Goal: Information Seeking & Learning: Find specific fact

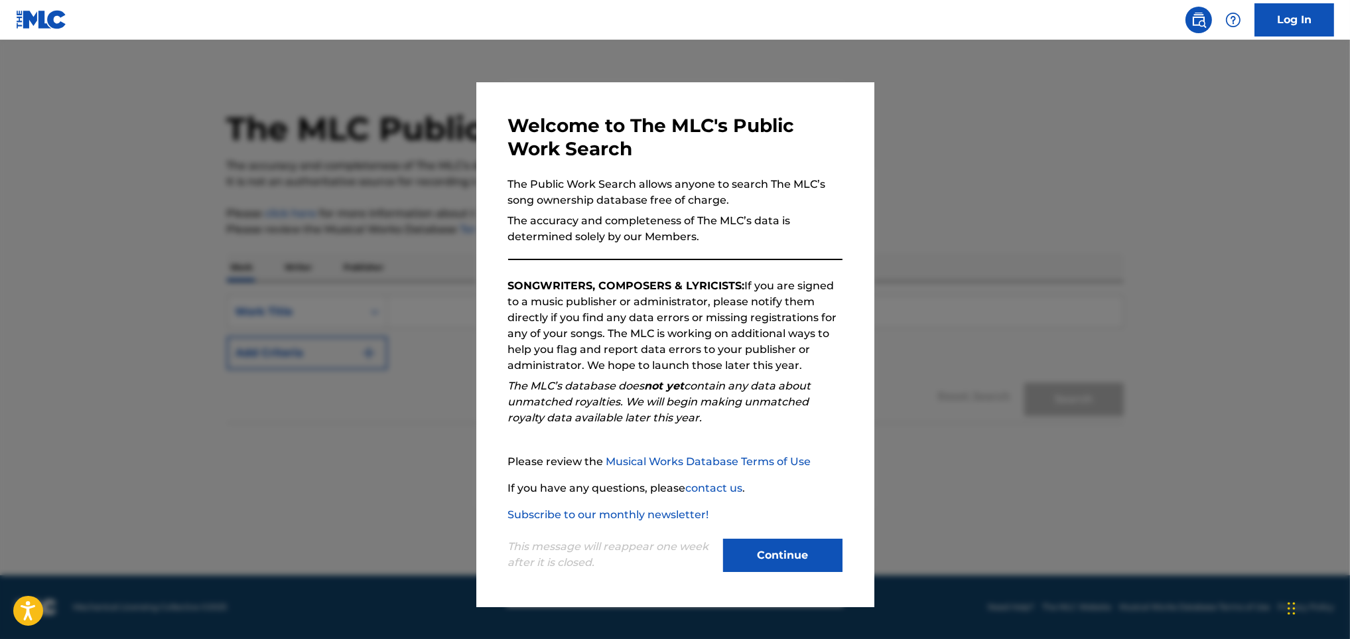
click at [809, 549] on button "Continue" at bounding box center [782, 555] width 119 height 33
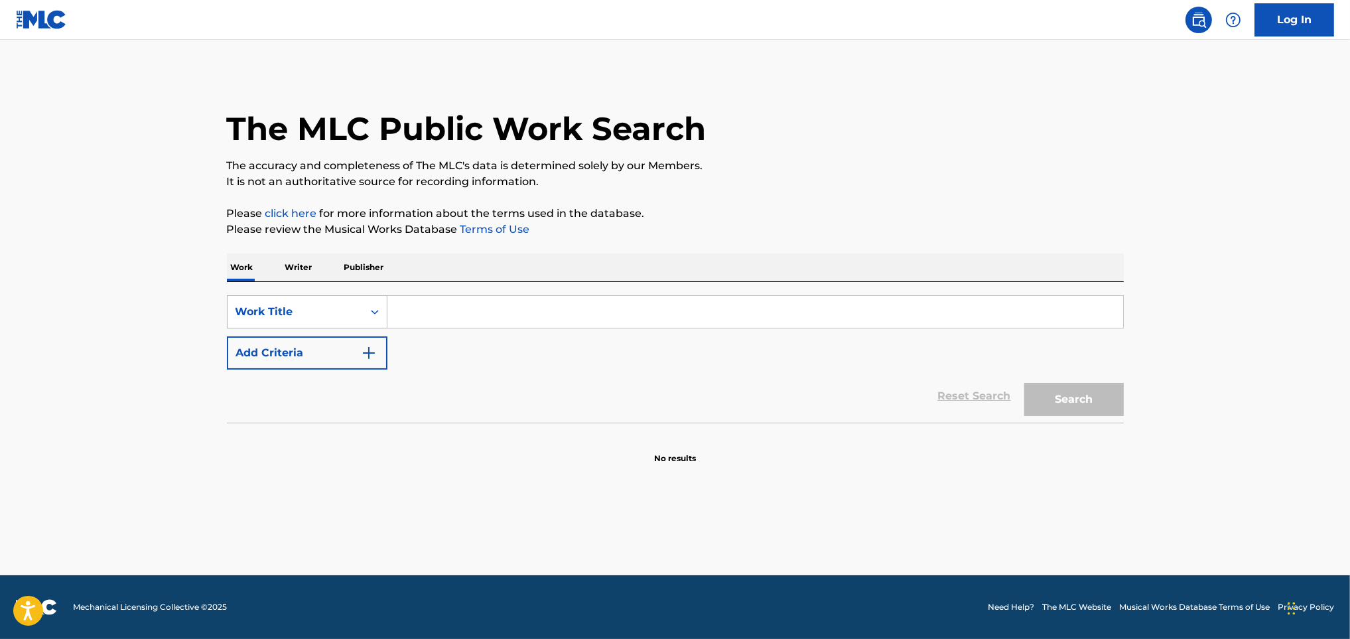
click at [373, 312] on icon "Search Form" at bounding box center [375, 312] width 8 height 5
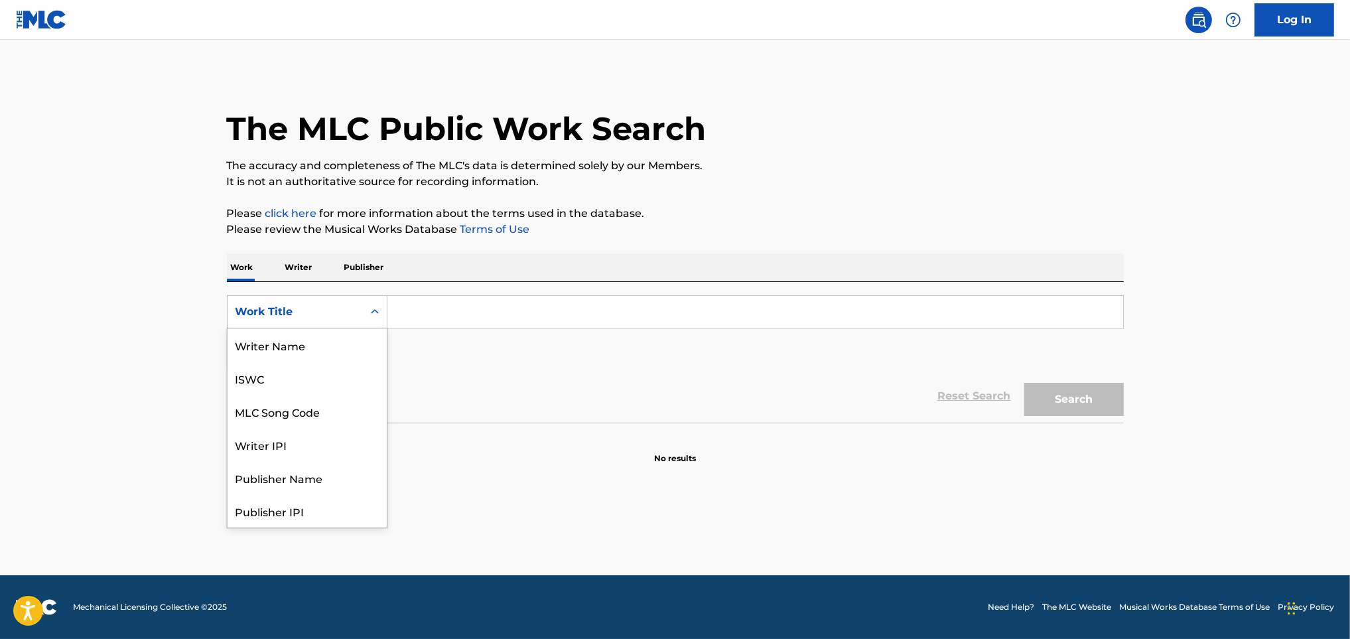
scroll to position [66, 0]
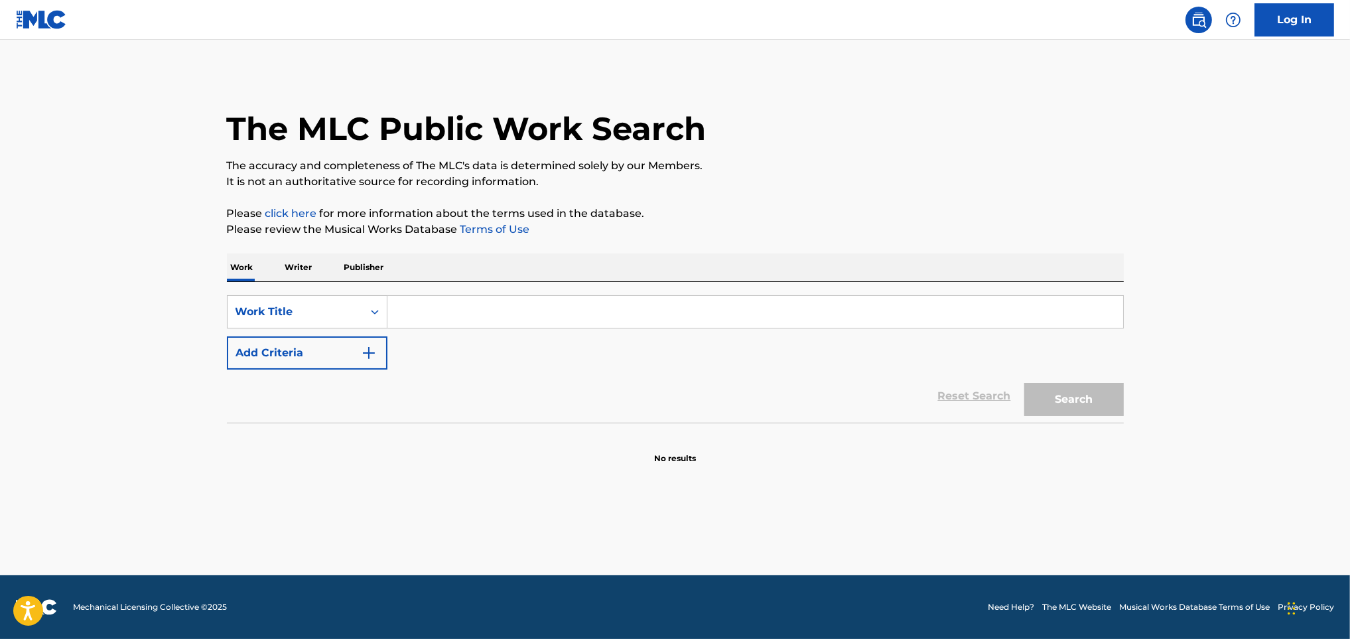
click at [293, 265] on p "Writer" at bounding box center [298, 267] width 35 height 28
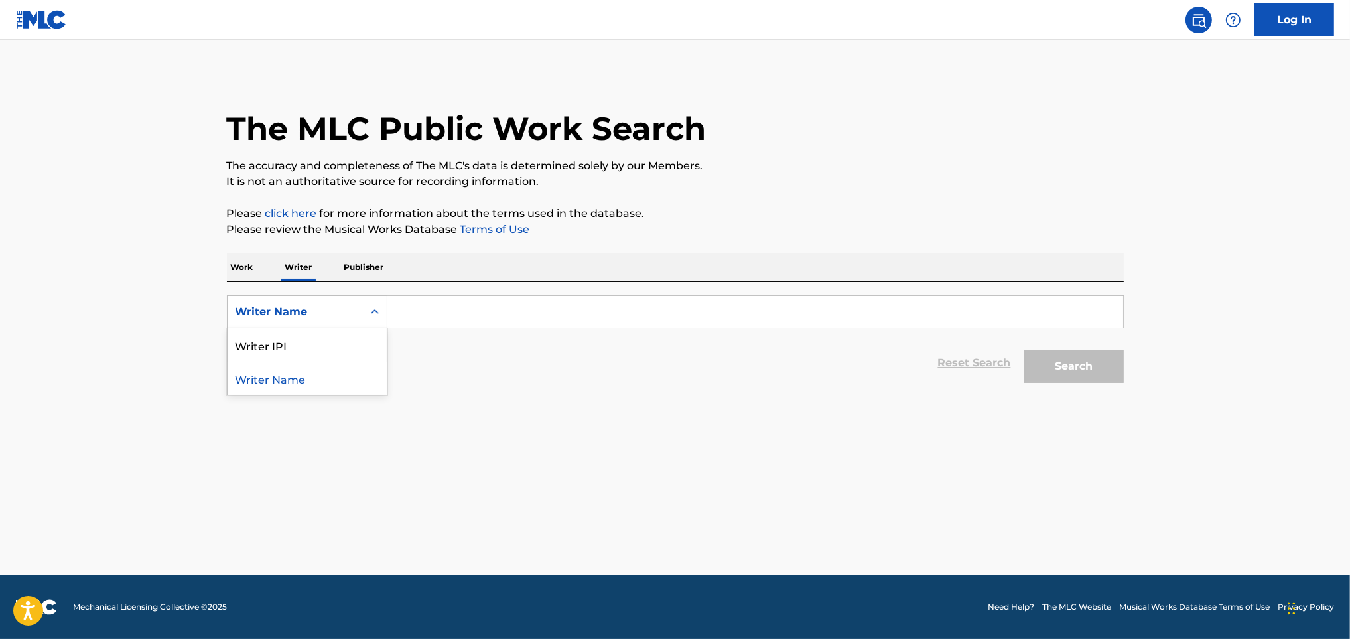
click at [360, 313] on div "Writer Name" at bounding box center [295, 311] width 135 height 25
click at [354, 262] on p "Publisher" at bounding box center [364, 267] width 48 height 28
click at [305, 268] on p "Writer" at bounding box center [298, 267] width 35 height 28
click at [346, 311] on div "Writer Name" at bounding box center [294, 312] width 119 height 16
click at [465, 336] on div "Reset Search Search" at bounding box center [675, 362] width 897 height 53
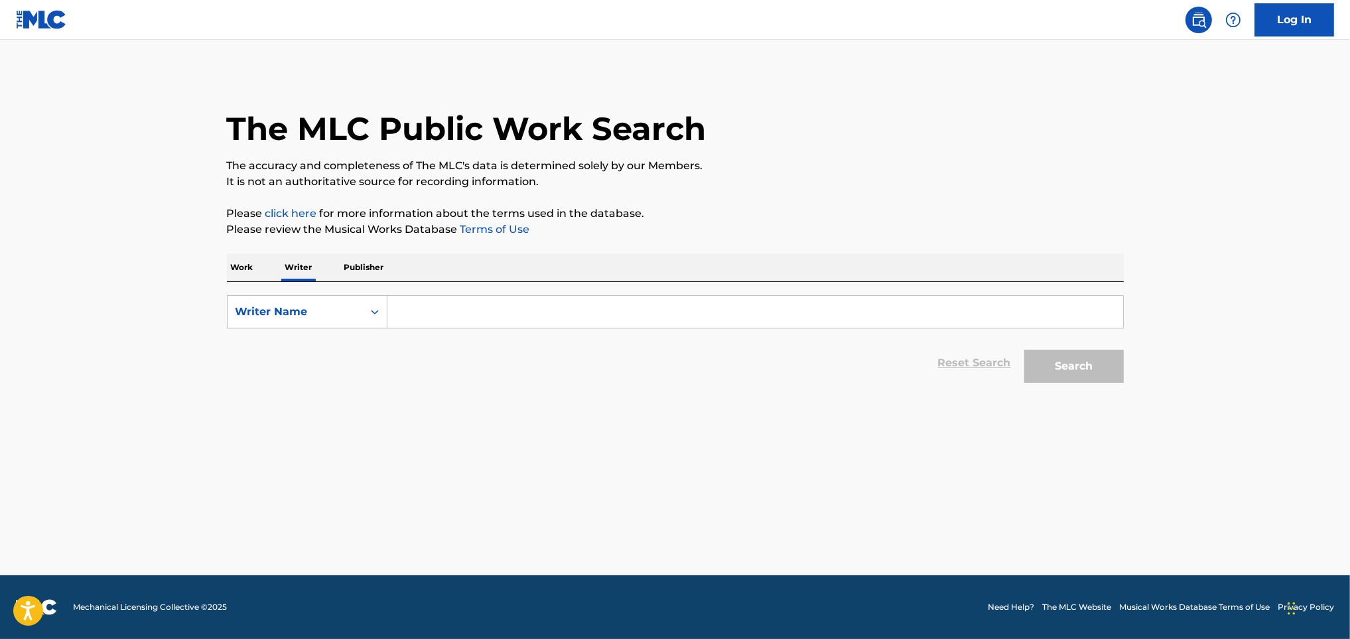
click at [457, 323] on input "Search Form" at bounding box center [755, 312] width 736 height 32
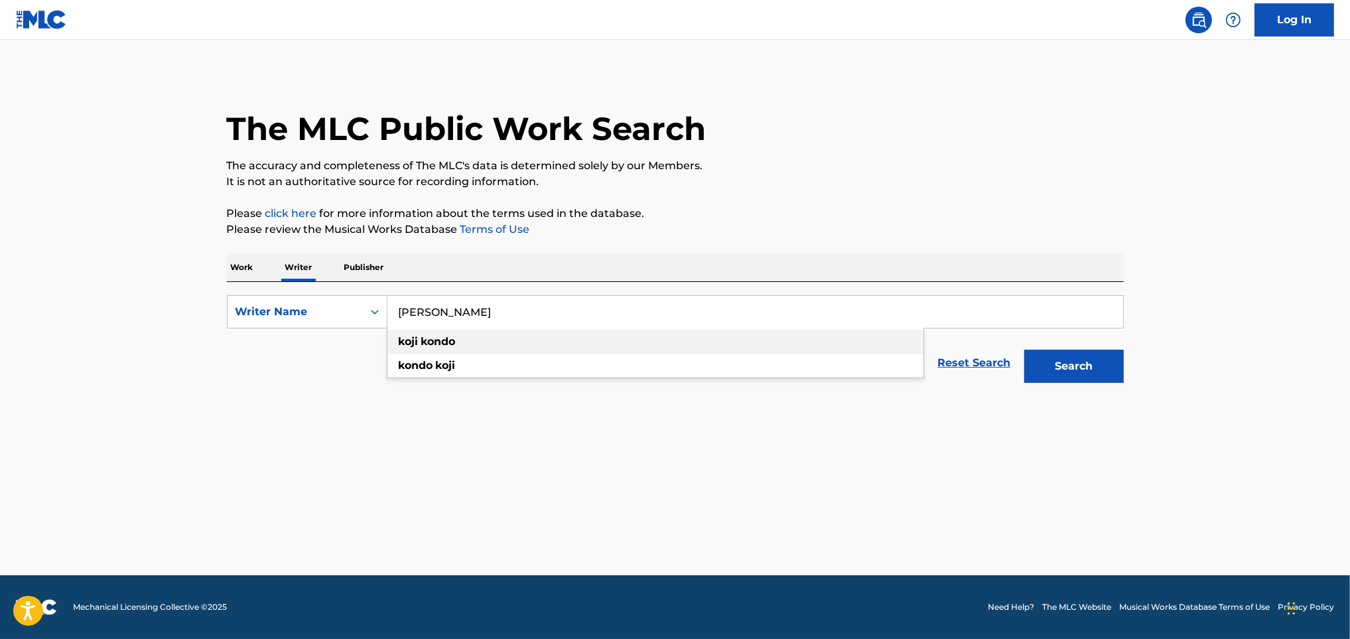
click at [568, 341] on div "[PERSON_NAME]" at bounding box center [655, 342] width 536 height 24
type input "[PERSON_NAME]"
click at [1065, 363] on button "Search" at bounding box center [1073, 366] width 99 height 33
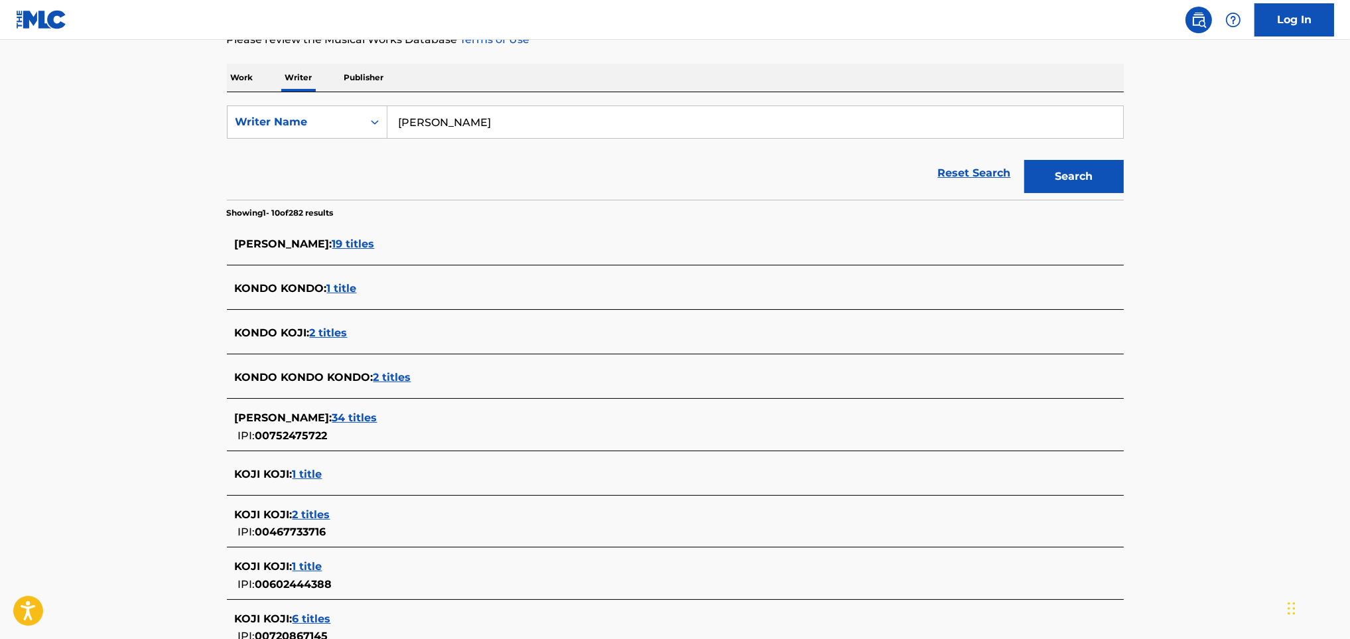
scroll to position [199, 0]
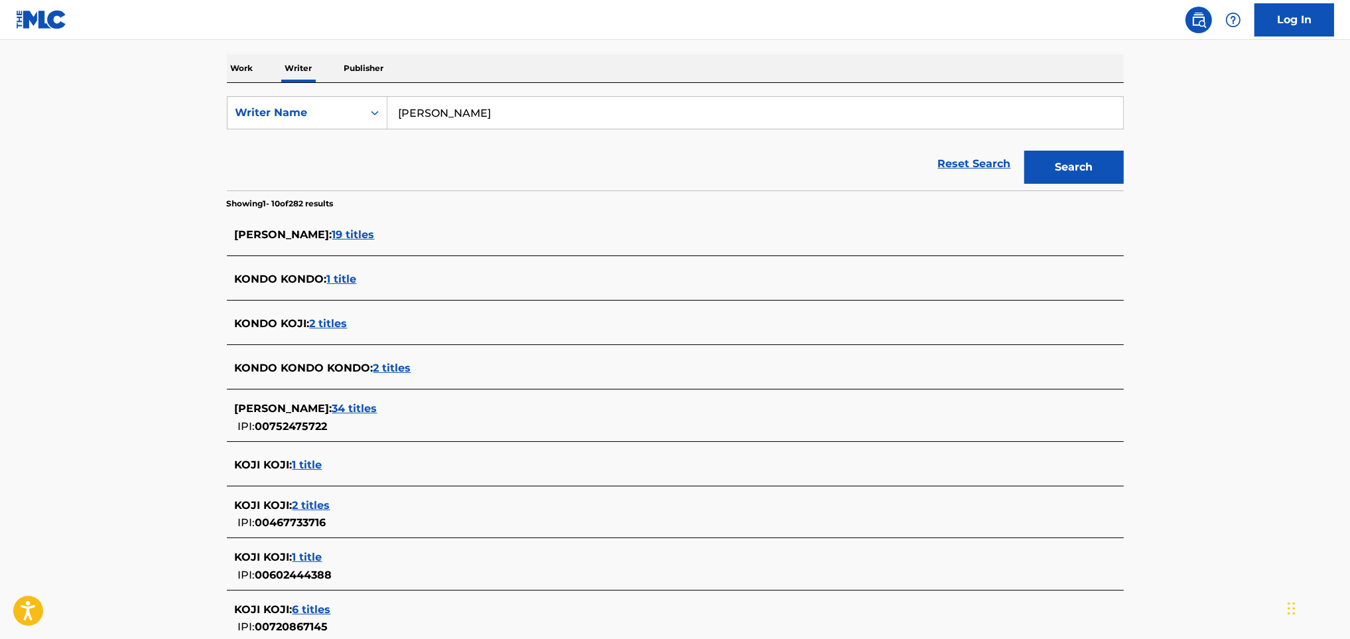
click at [345, 405] on span "34 titles" at bounding box center [354, 408] width 45 height 13
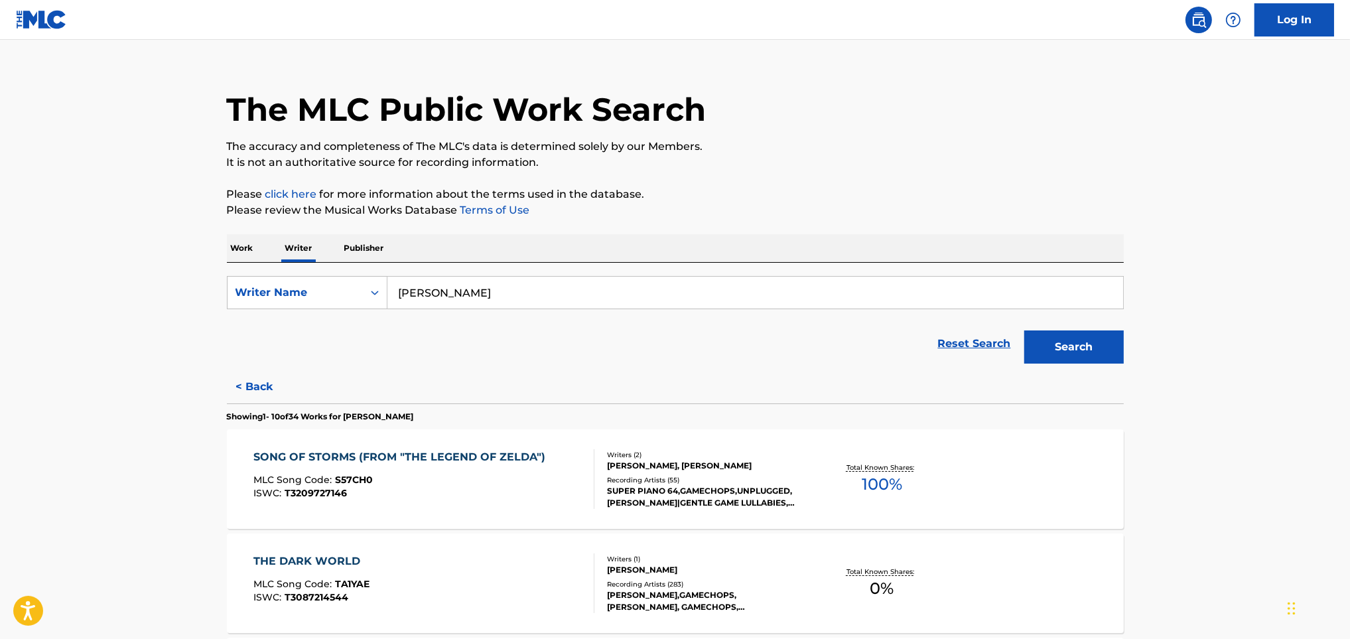
scroll to position [0, 0]
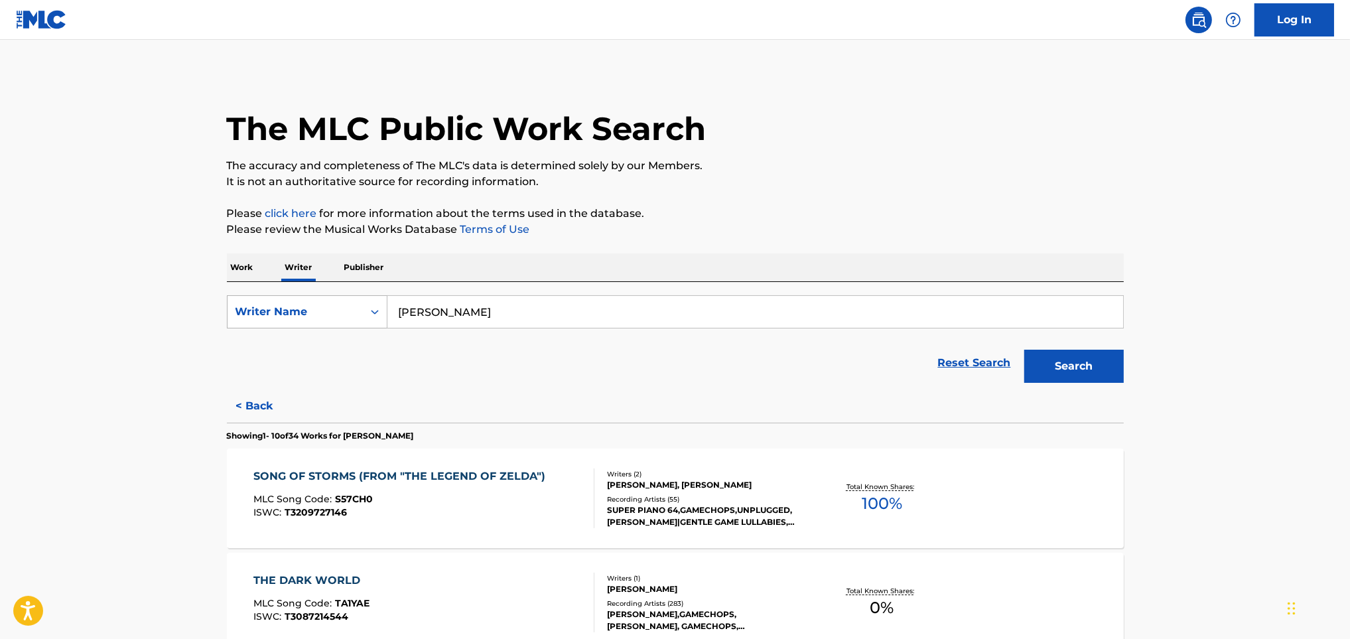
click at [340, 304] on div "Writer Name" at bounding box center [294, 312] width 119 height 16
click at [235, 266] on p "Work" at bounding box center [242, 267] width 31 height 28
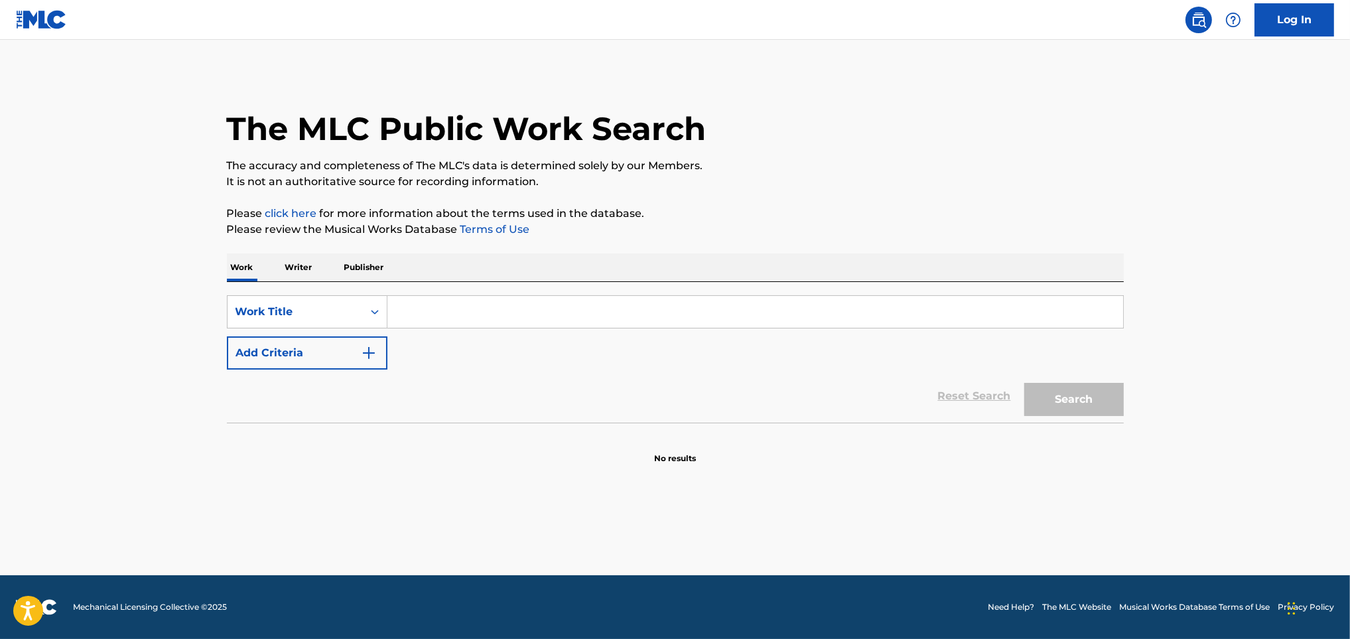
click at [410, 320] on input "Search Form" at bounding box center [755, 312] width 736 height 32
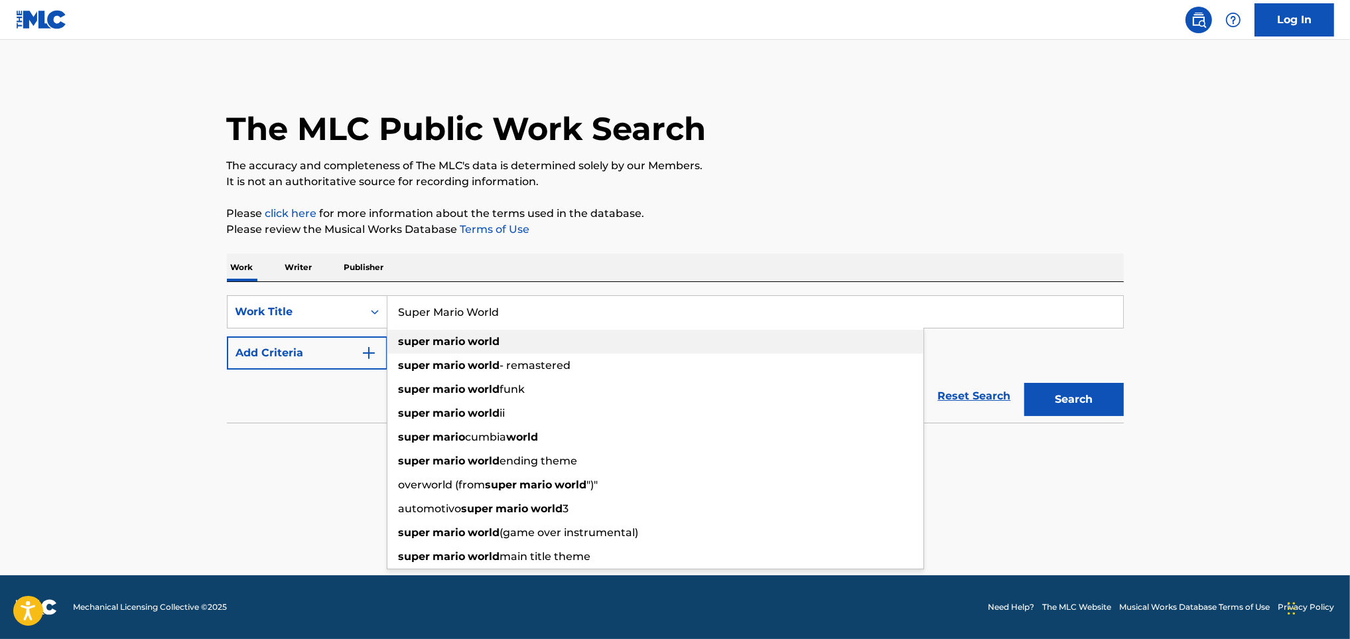
click at [446, 342] on strong "mario" at bounding box center [449, 341] width 33 height 13
type input "super mario world"
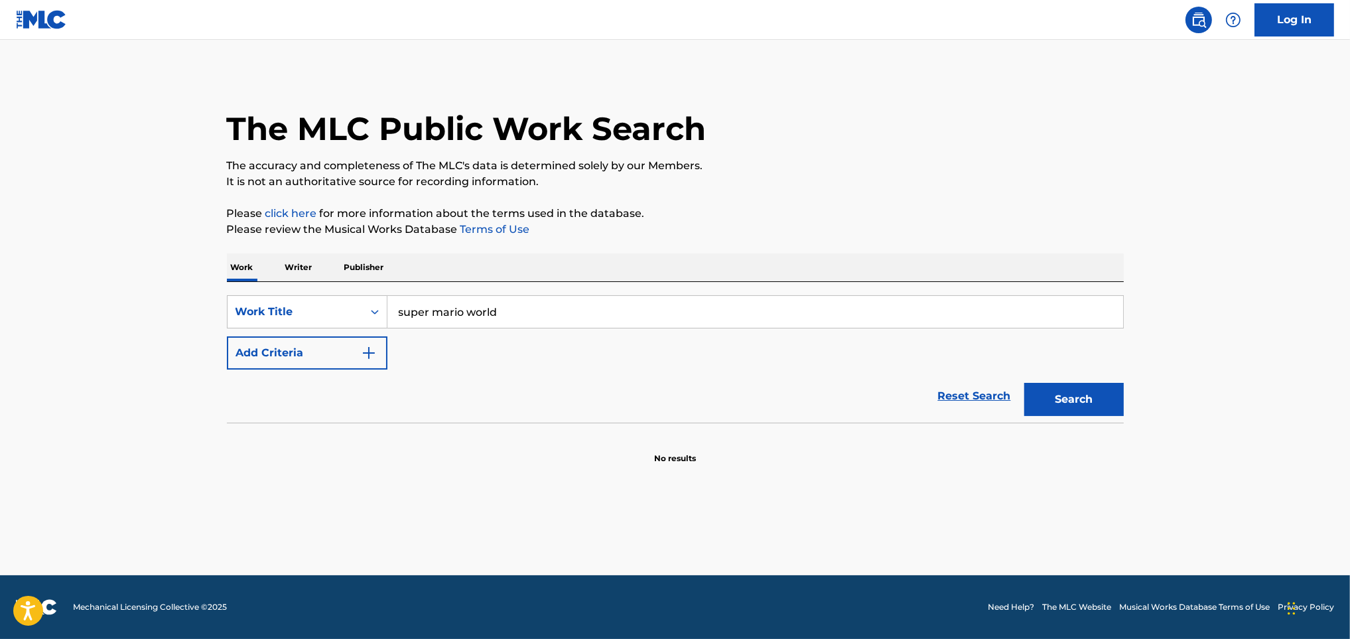
click at [1092, 397] on button "Search" at bounding box center [1073, 399] width 99 height 33
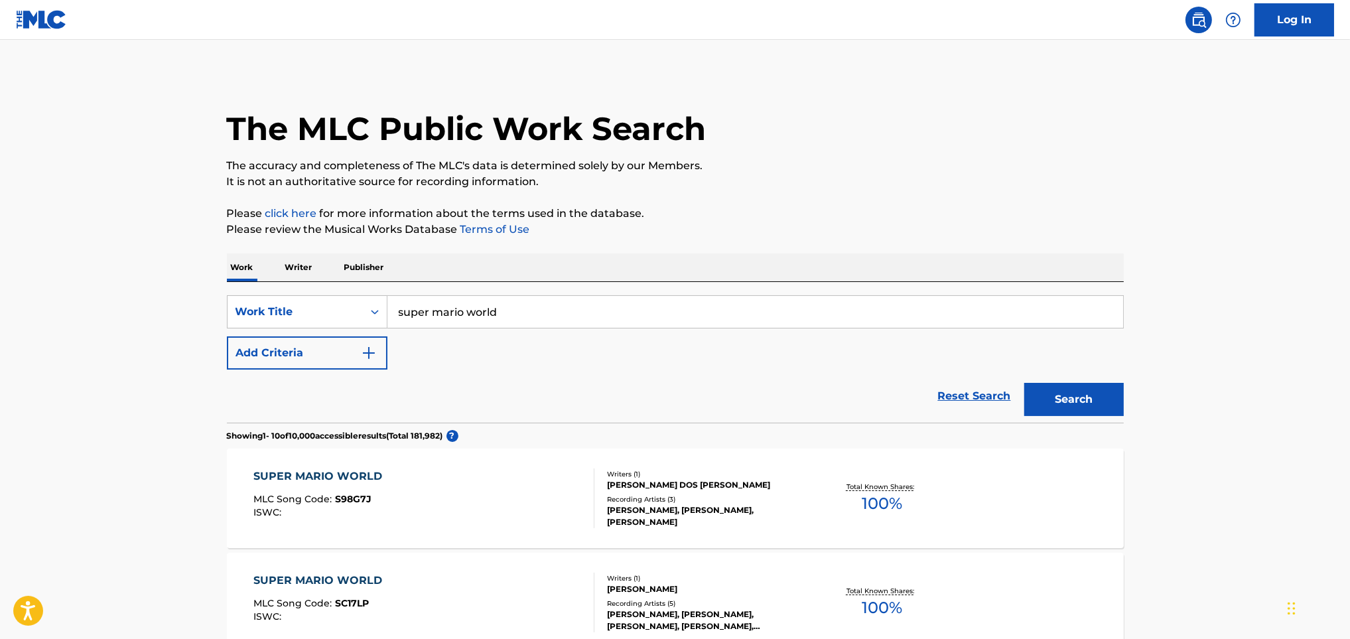
click at [344, 267] on p "Publisher" at bounding box center [364, 267] width 48 height 28
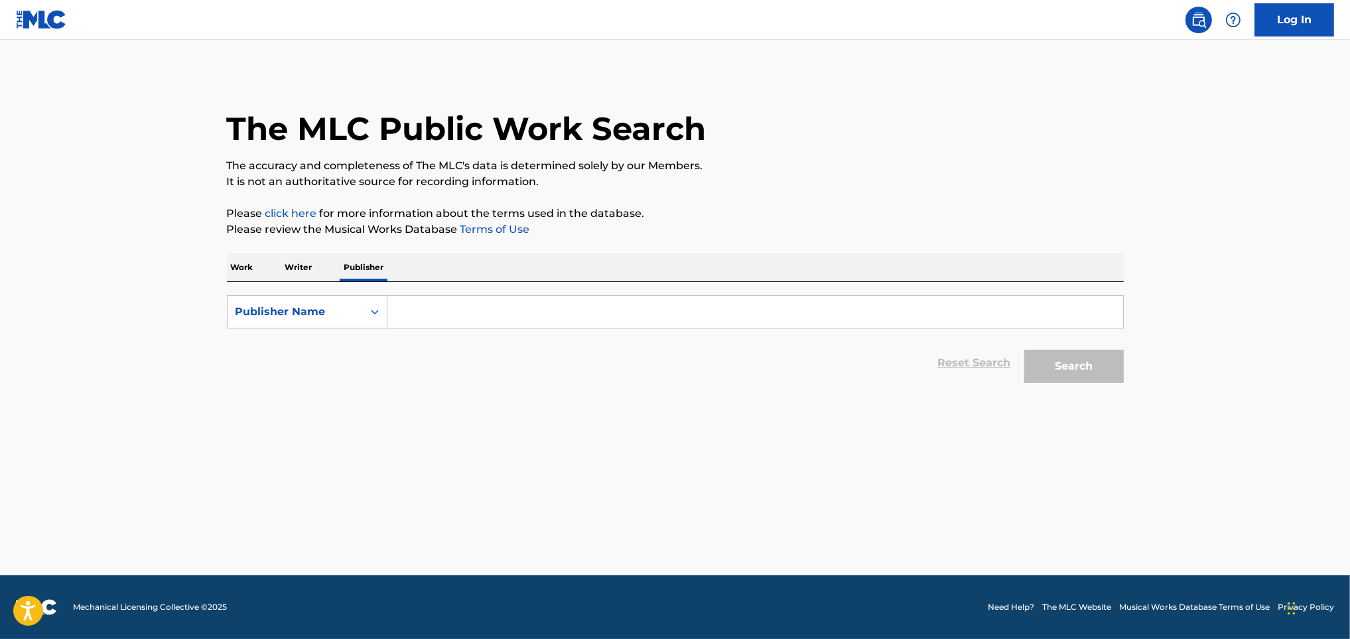
click at [424, 312] on input "Search Form" at bounding box center [755, 312] width 736 height 32
click at [358, 322] on div "Publisher Name" at bounding box center [295, 311] width 135 height 25
click at [417, 320] on input "Search Form" at bounding box center [755, 312] width 736 height 32
type input "Nintendo"
click at [1024, 350] on button "Search" at bounding box center [1073, 366] width 99 height 33
